Goal: Task Accomplishment & Management: Complete application form

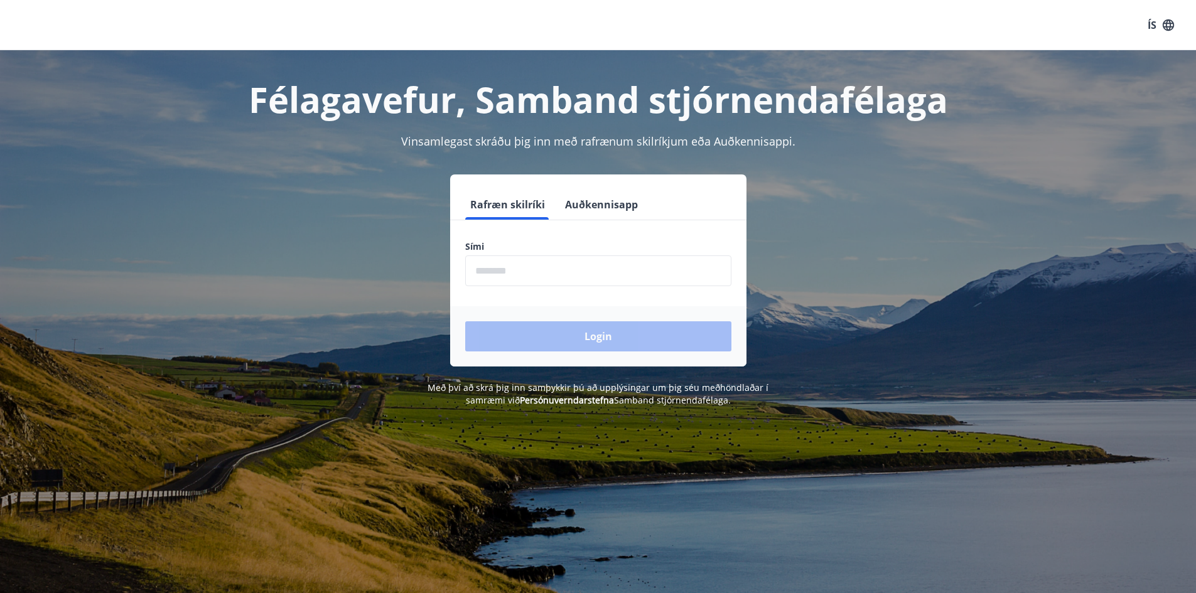
click at [604, 268] on input "phone" at bounding box center [598, 271] width 266 height 31
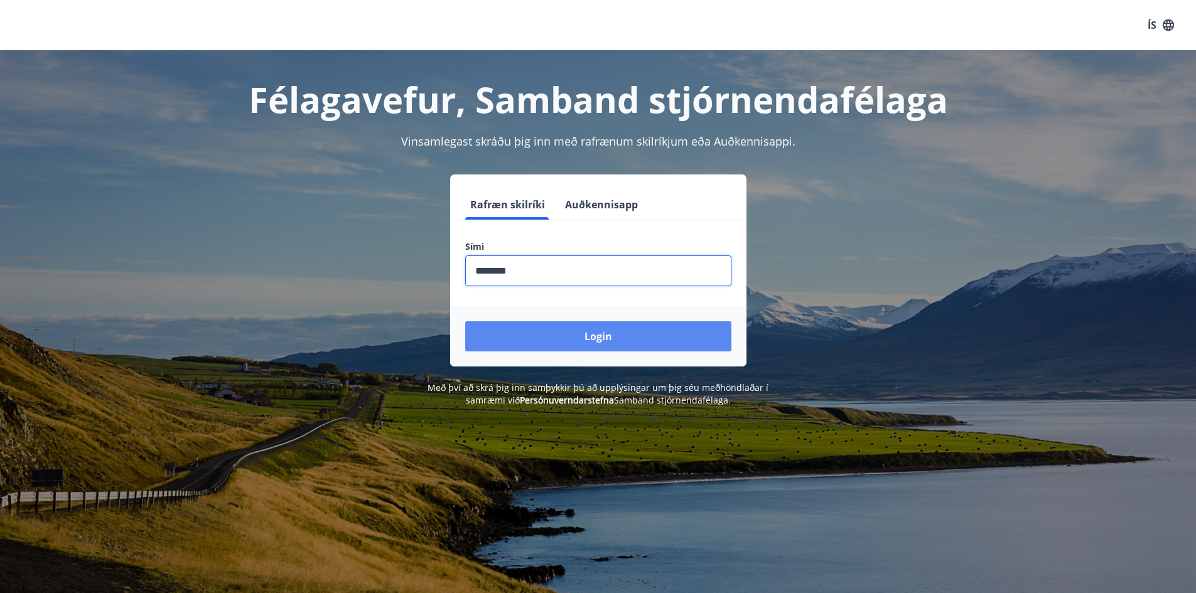
type input "********"
click at [615, 326] on button "Login" at bounding box center [598, 337] width 266 height 30
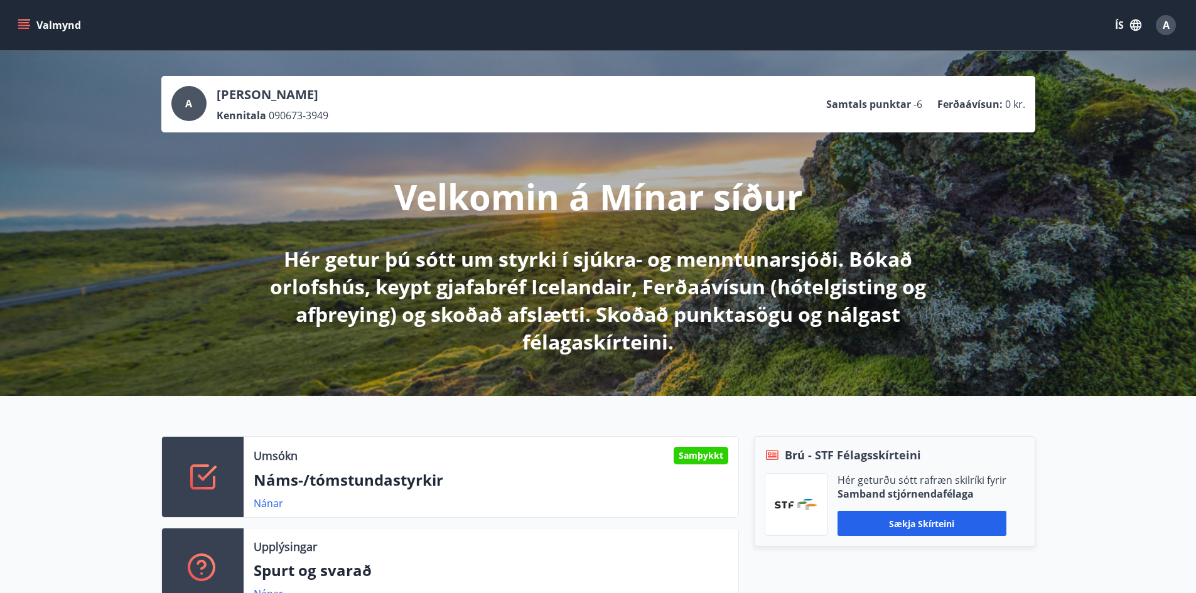
click at [44, 29] on button "Valmynd" at bounding box center [50, 25] width 71 height 23
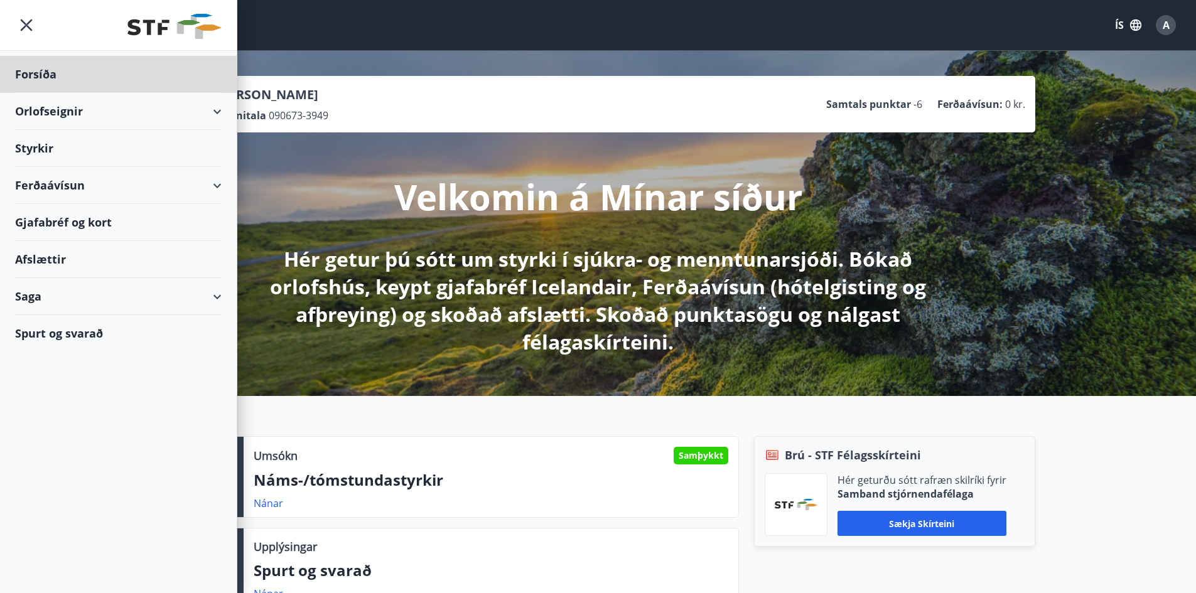
click at [47, 148] on div "Styrkir" at bounding box center [118, 148] width 207 height 37
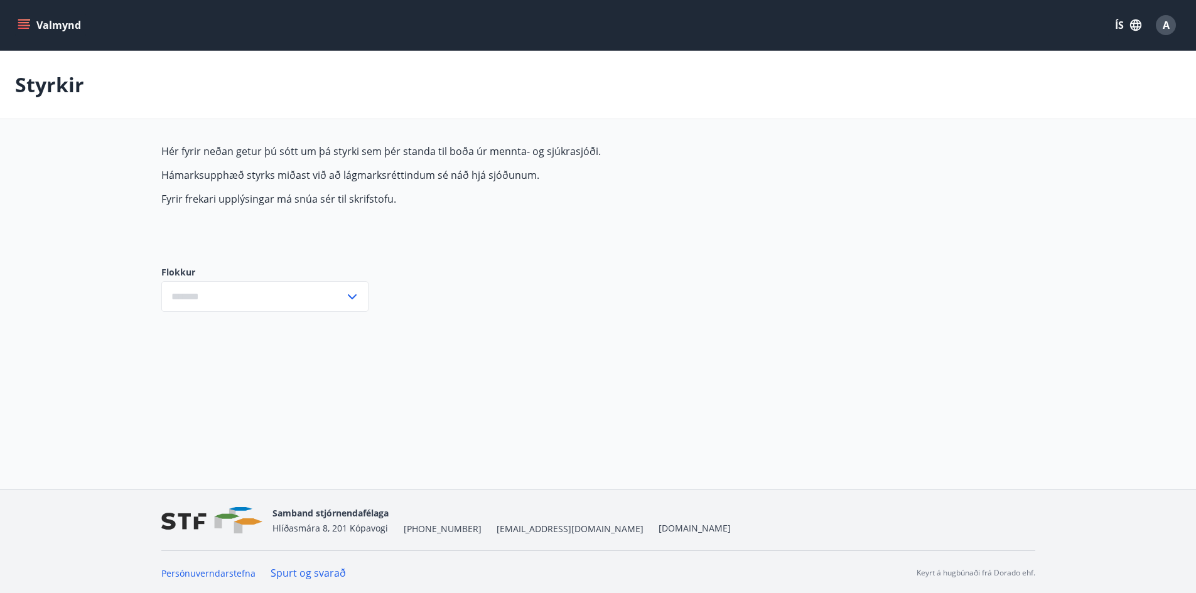
type input "***"
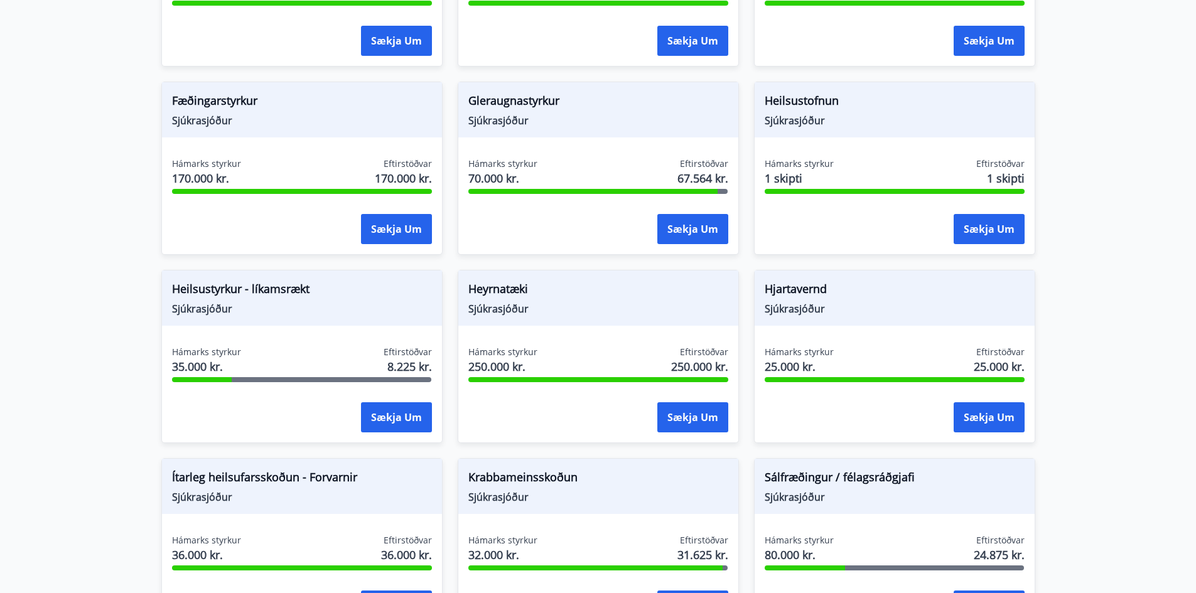
scroll to position [439, 0]
click at [216, 300] on span "Heilsustyrkur - líkamsrækt" at bounding box center [302, 290] width 260 height 21
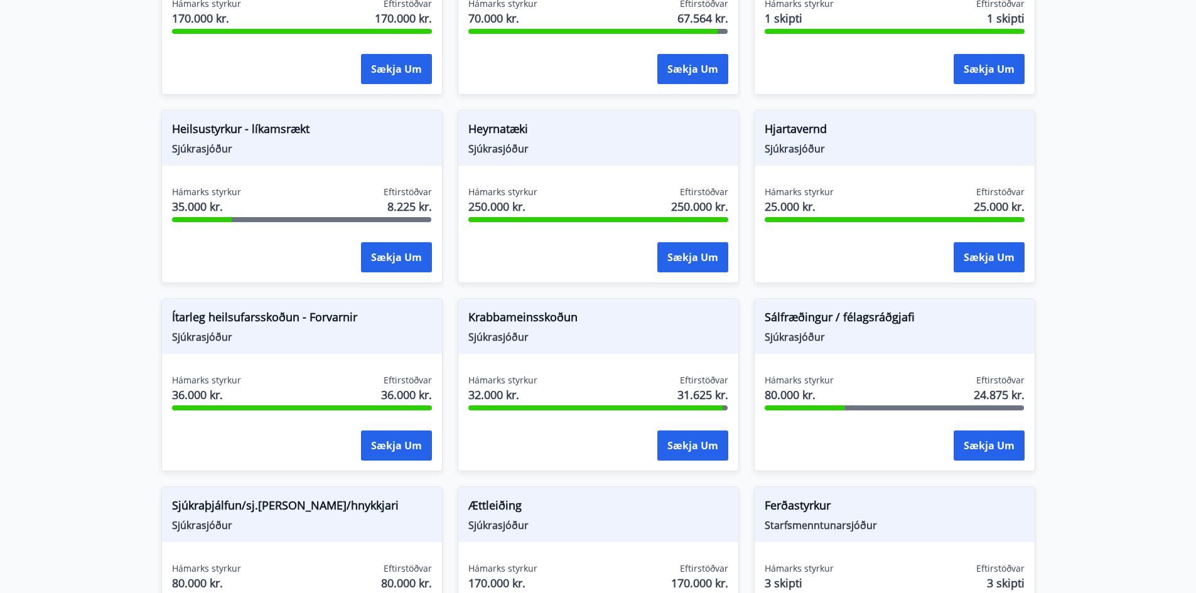
scroll to position [598, 0]
click at [225, 129] on span "Heilsustyrkur - líkamsrækt" at bounding box center [302, 131] width 260 height 21
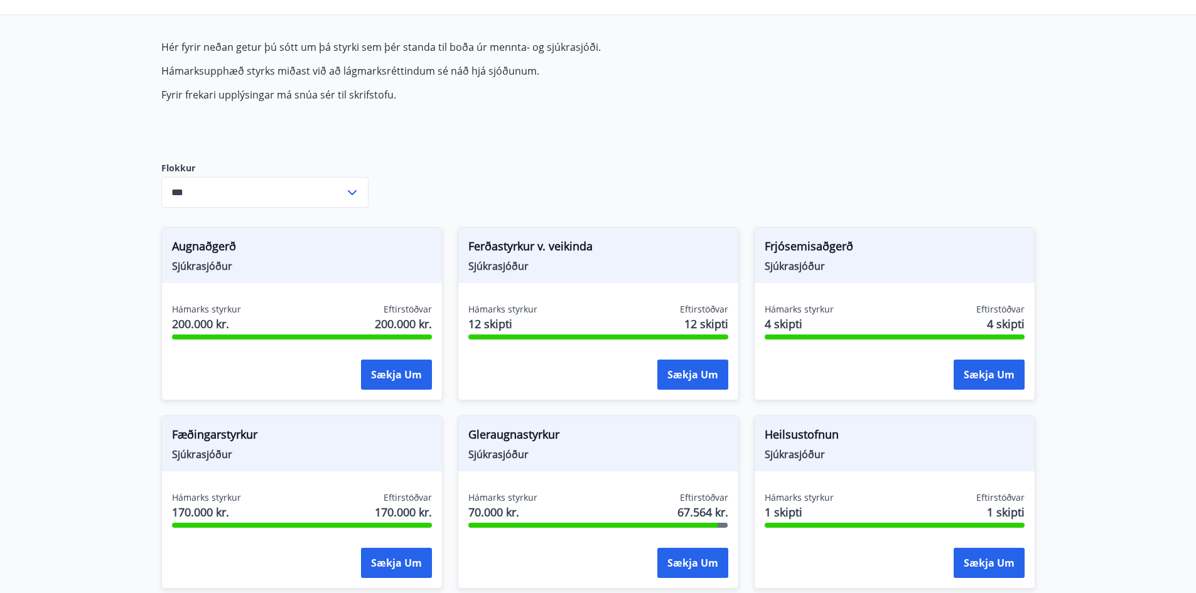
scroll to position [0, 0]
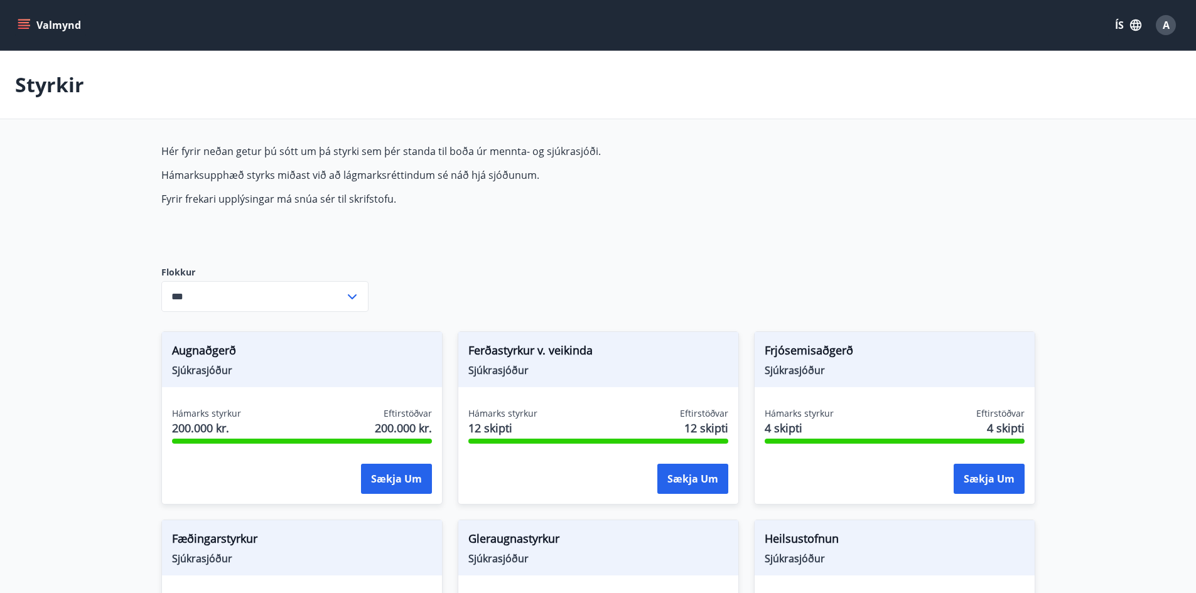
click at [21, 19] on icon "menu" at bounding box center [25, 19] width 14 height 1
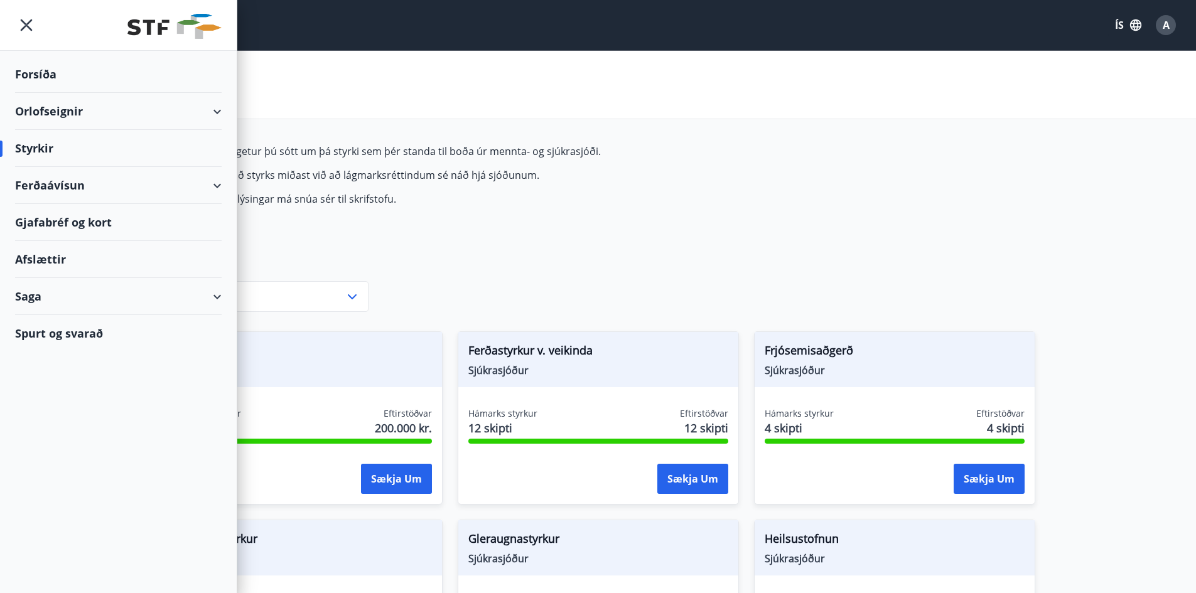
click at [33, 291] on div "Saga" at bounding box center [118, 296] width 207 height 37
click at [39, 457] on div "Styrkjasaga" at bounding box center [118, 460] width 187 height 26
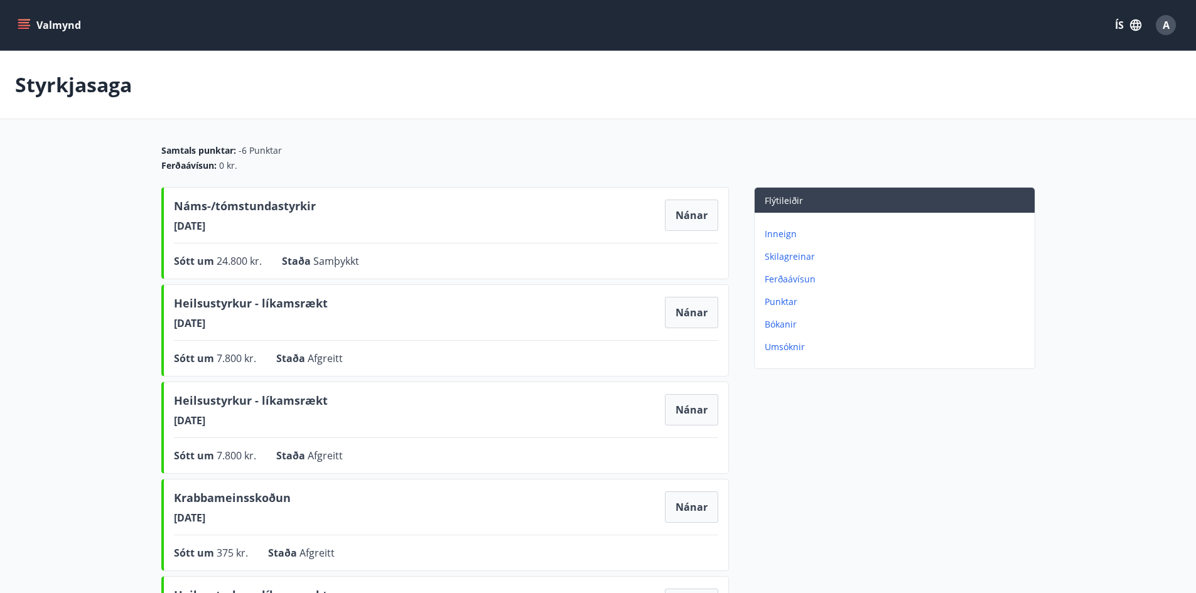
click at [23, 24] on icon "menu" at bounding box center [24, 25] width 13 height 13
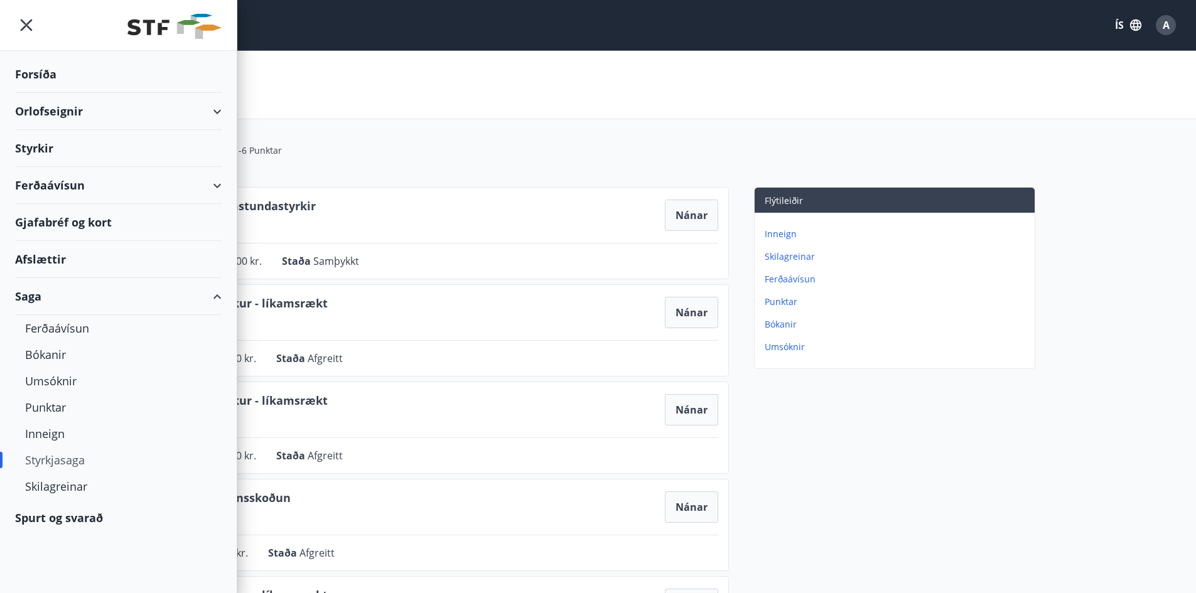
click at [31, 149] on div "Styrkir" at bounding box center [118, 148] width 207 height 37
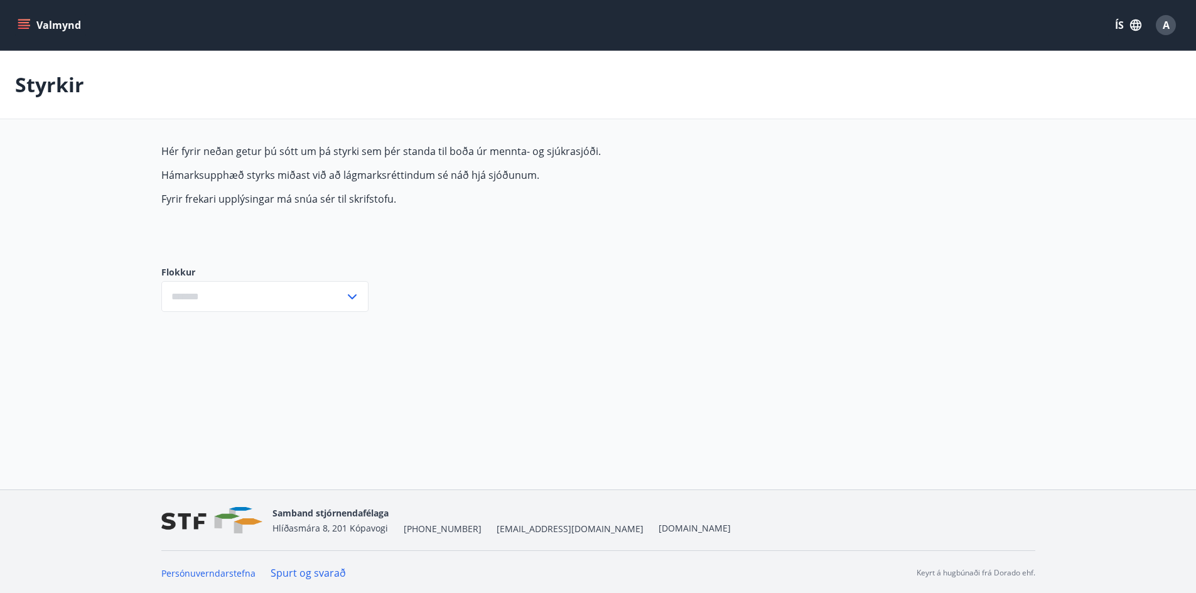
type input "***"
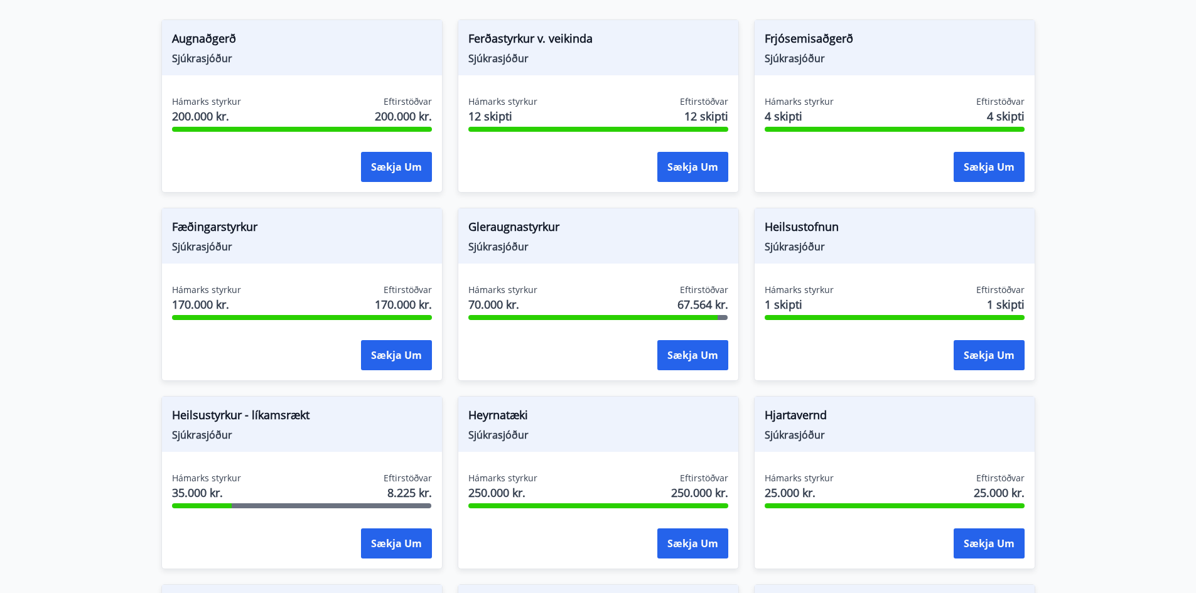
scroll to position [313, 0]
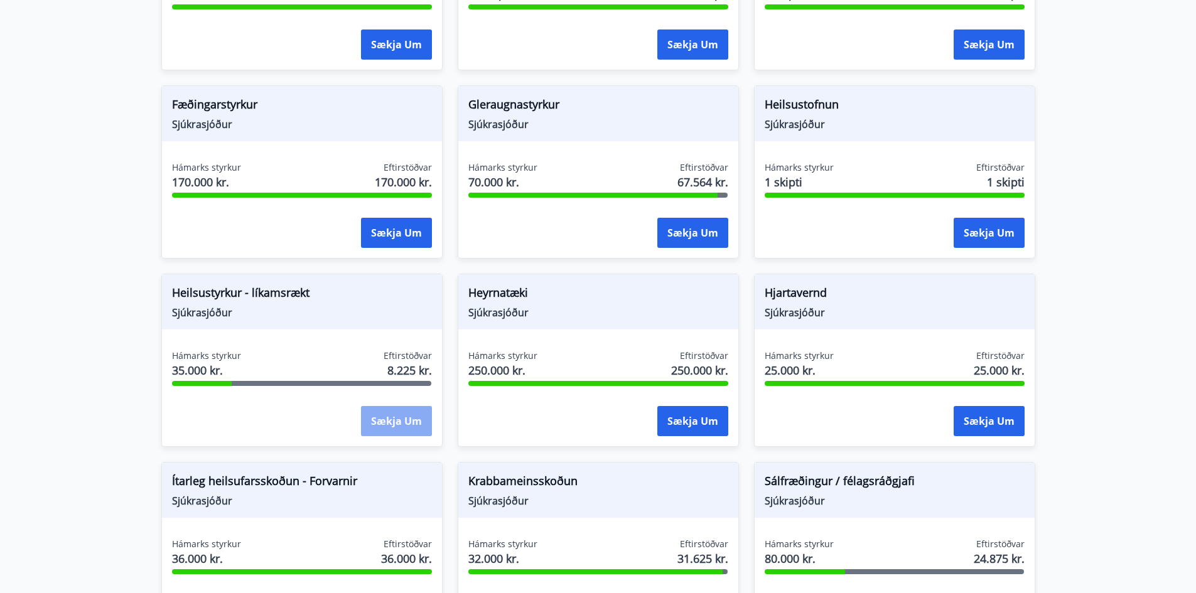
click at [413, 423] on button "Sækja um" at bounding box center [396, 421] width 71 height 30
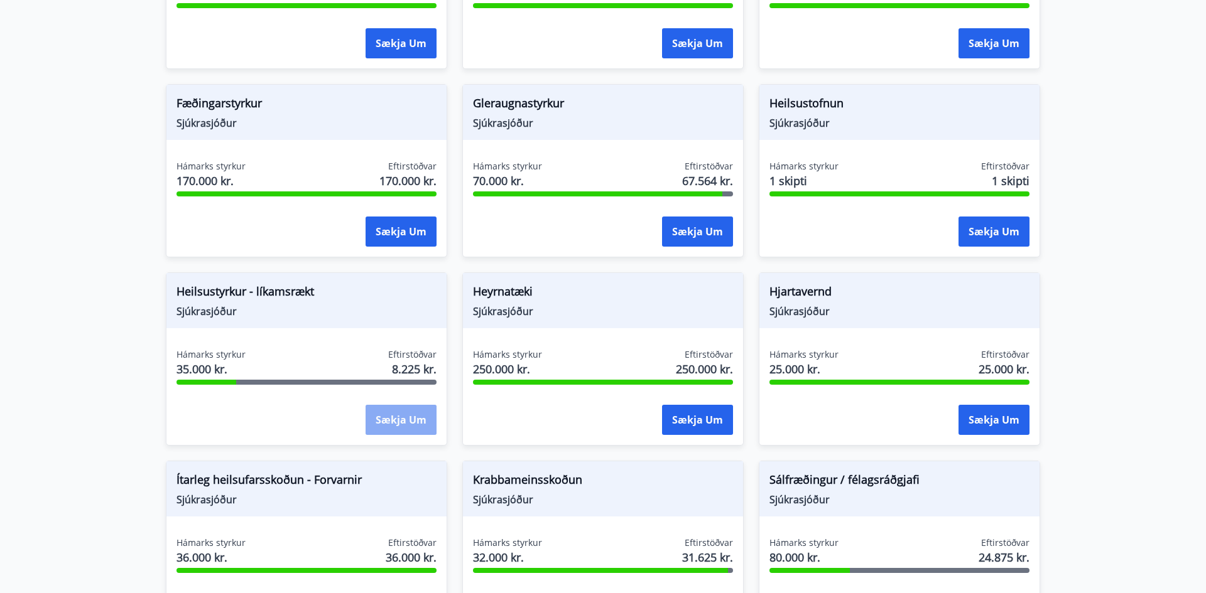
scroll to position [436, 0]
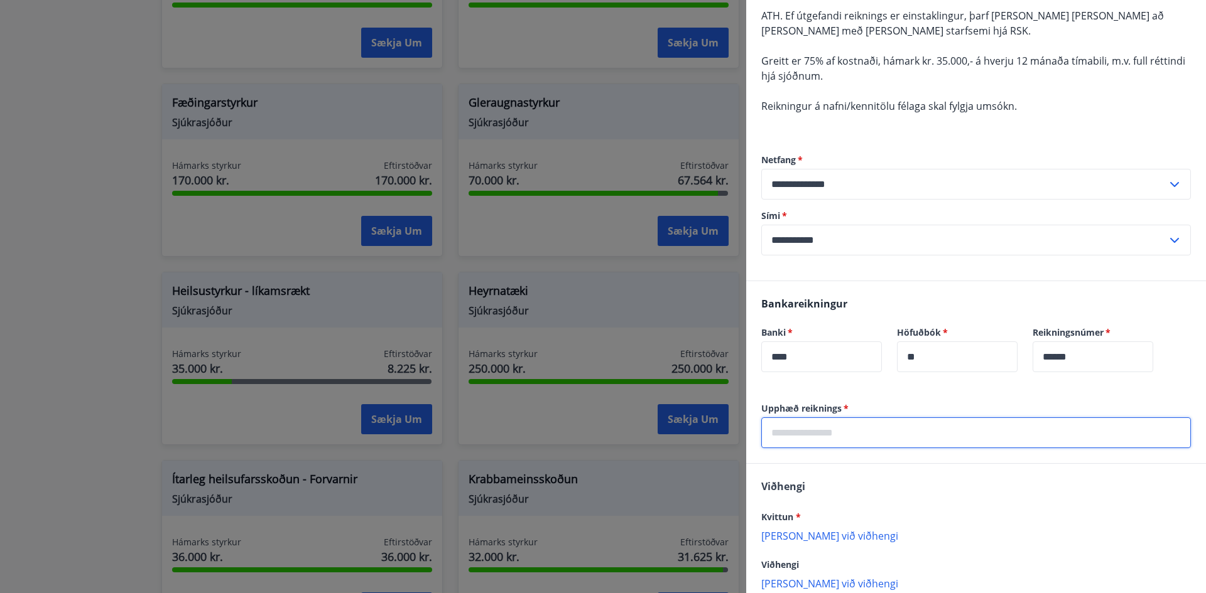
click at [920, 427] on input "text" at bounding box center [976, 433] width 430 height 31
type input "*****"
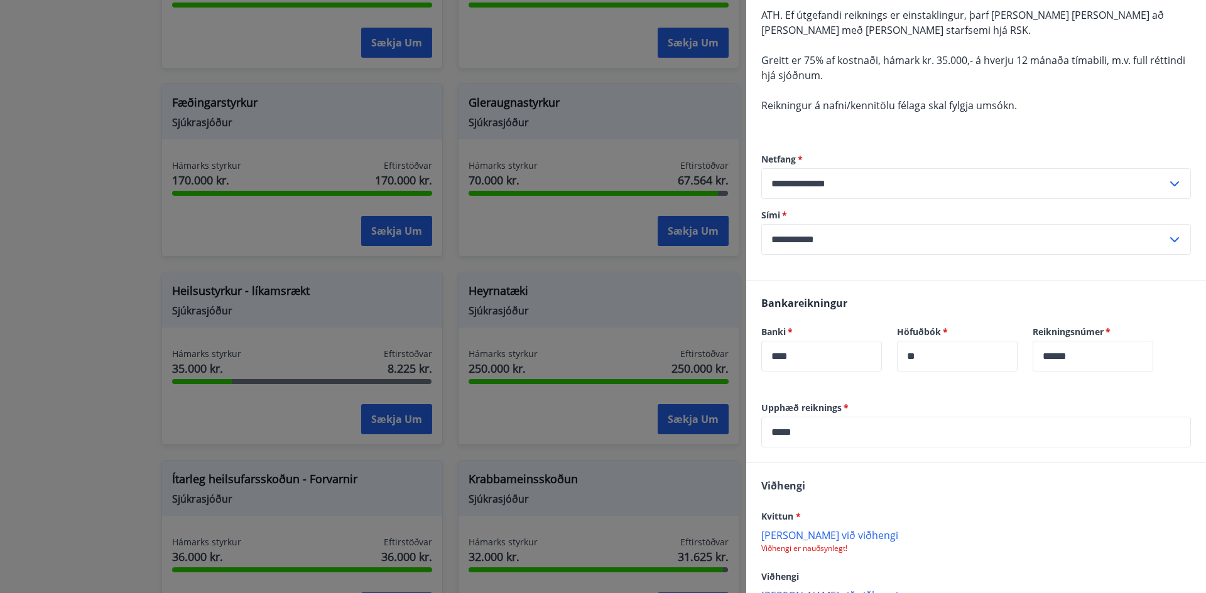
click at [983, 483] on div "[PERSON_NAME] * [PERSON_NAME] við viðhengi Viðhengi er nauðsynlegt! Viðhengi [P…" at bounding box center [976, 539] width 460 height 153
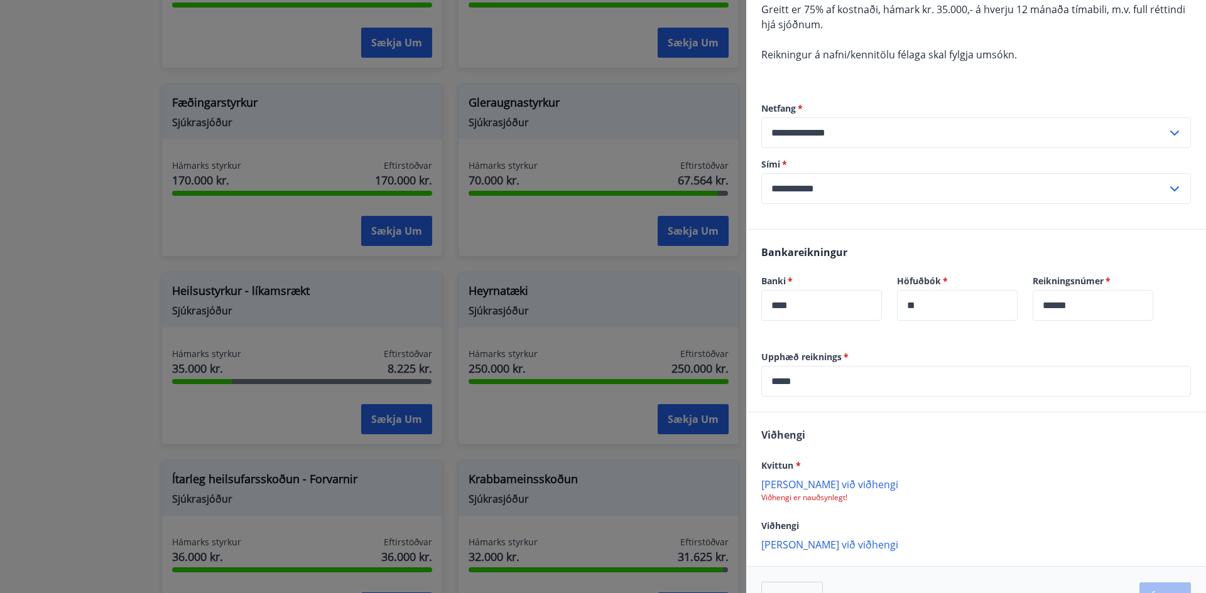
scroll to position [211, 0]
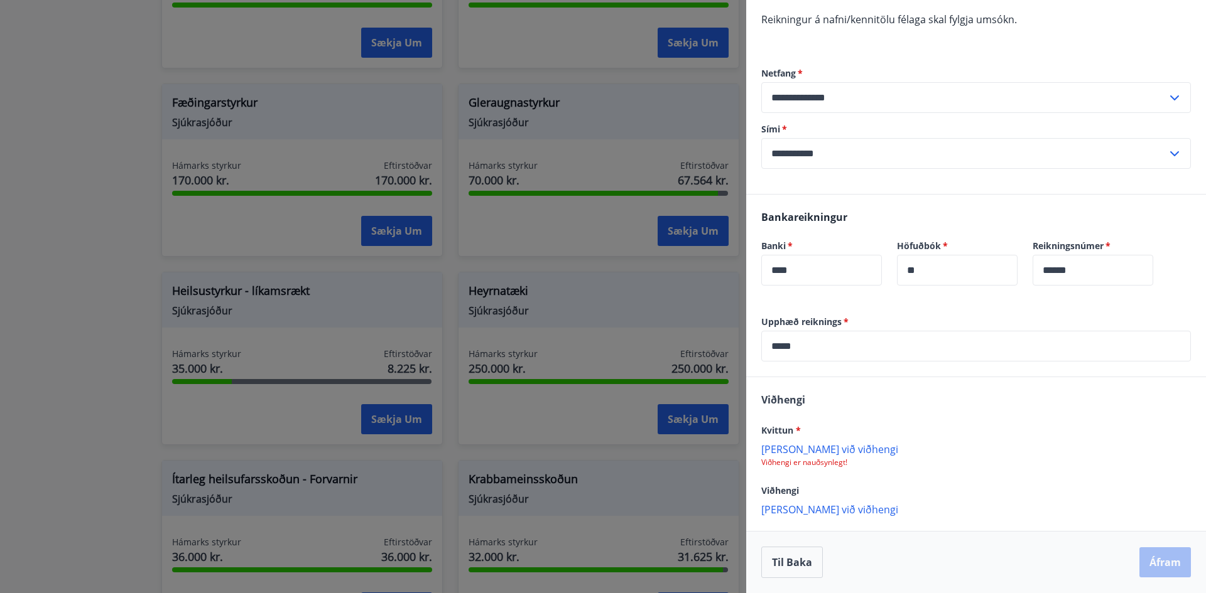
click at [791, 451] on p "[PERSON_NAME] við viðhengi" at bounding box center [976, 449] width 430 height 13
click at [808, 455] on p "íþróttastyrkur.docx" at bounding box center [813, 455] width 92 height 15
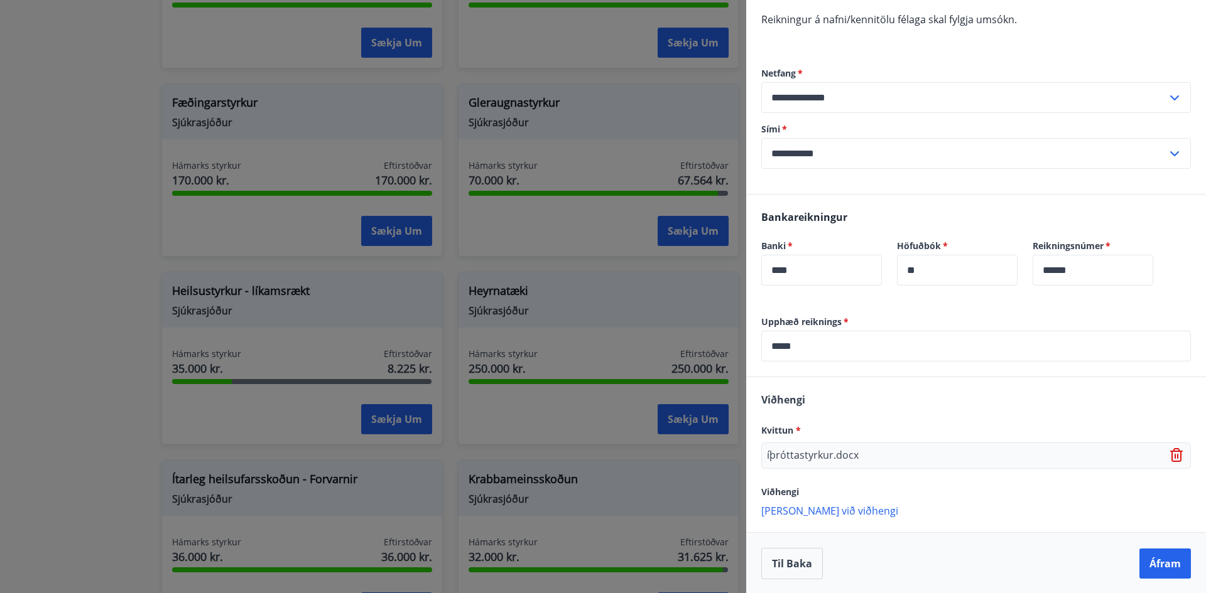
click at [892, 486] on div "Viðhengi" at bounding box center [976, 491] width 430 height 15
click at [776, 455] on p "íþróttastyrkur.docx" at bounding box center [813, 455] width 92 height 15
click at [945, 508] on p "[PERSON_NAME] við viðhengi" at bounding box center [976, 510] width 430 height 13
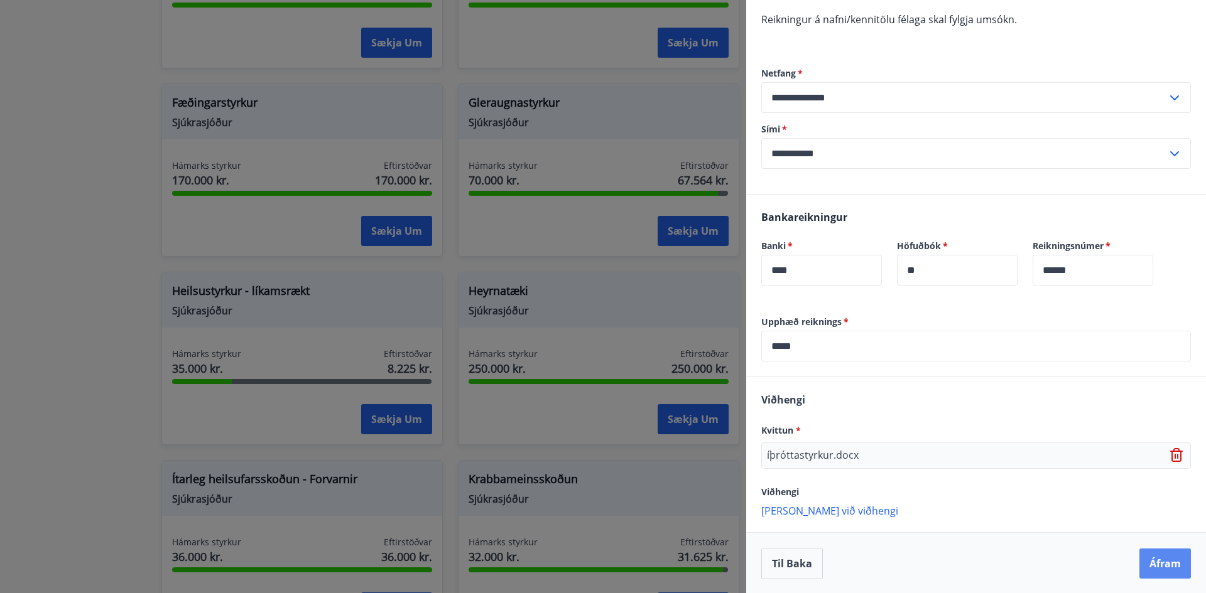
click at [1147, 560] on button "Áfram" at bounding box center [1164, 564] width 51 height 30
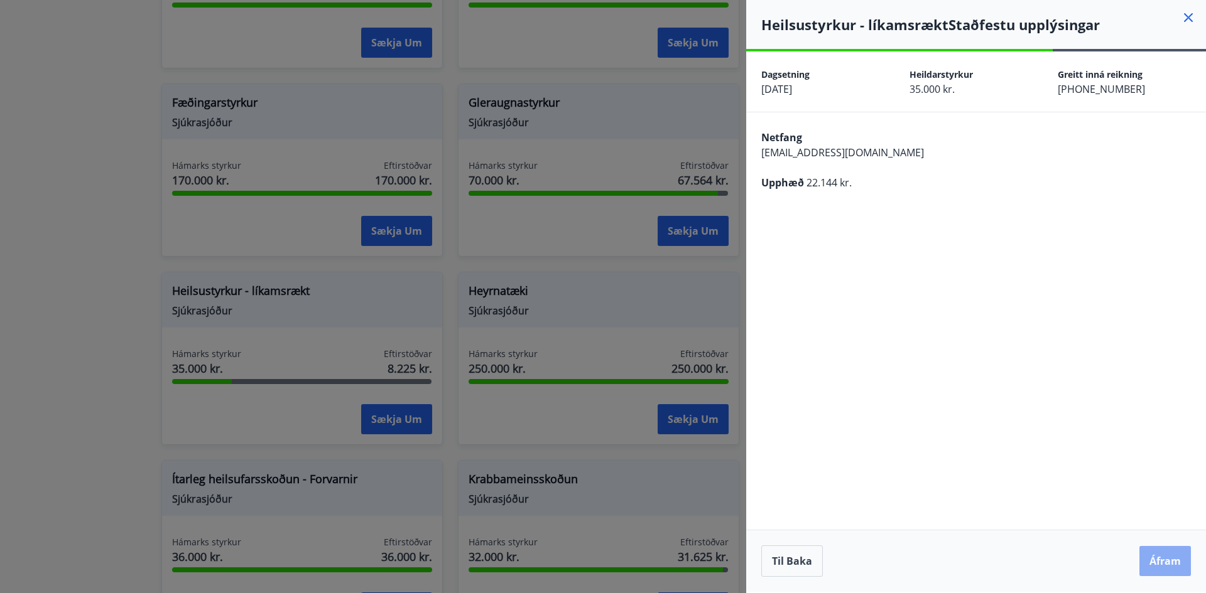
click at [1155, 555] on button "Áfram" at bounding box center [1164, 561] width 51 height 30
